Goal: Transaction & Acquisition: Purchase product/service

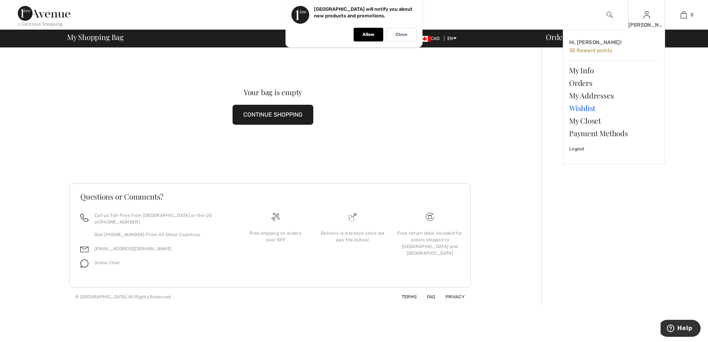
click at [579, 107] on link "Wishlist" at bounding box center [614, 108] width 90 height 13
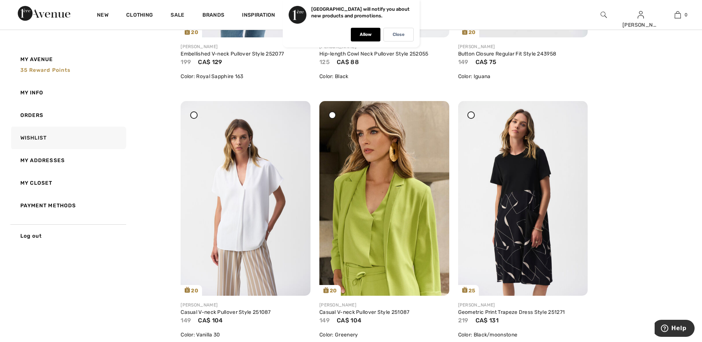
scroll to position [815, 0]
